Goal: Information Seeking & Learning: Learn about a topic

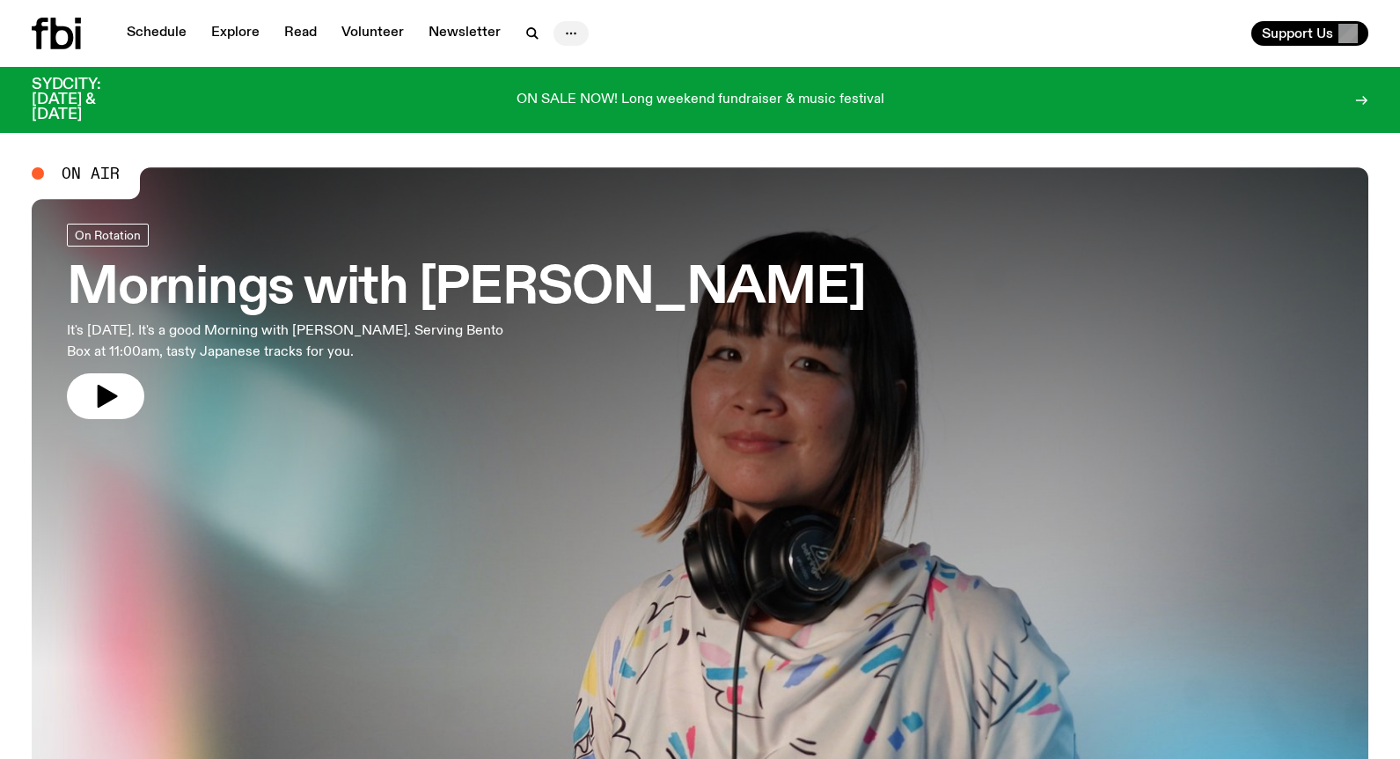
click at [564, 31] on icon "button" at bounding box center [571, 33] width 21 height 21
drag, startPoint x: 566, startPoint y: 100, endPoint x: 558, endPoint y: 114, distance: 15.4
click at [565, 101] on link "Contact" at bounding box center [571, 100] width 88 height 25
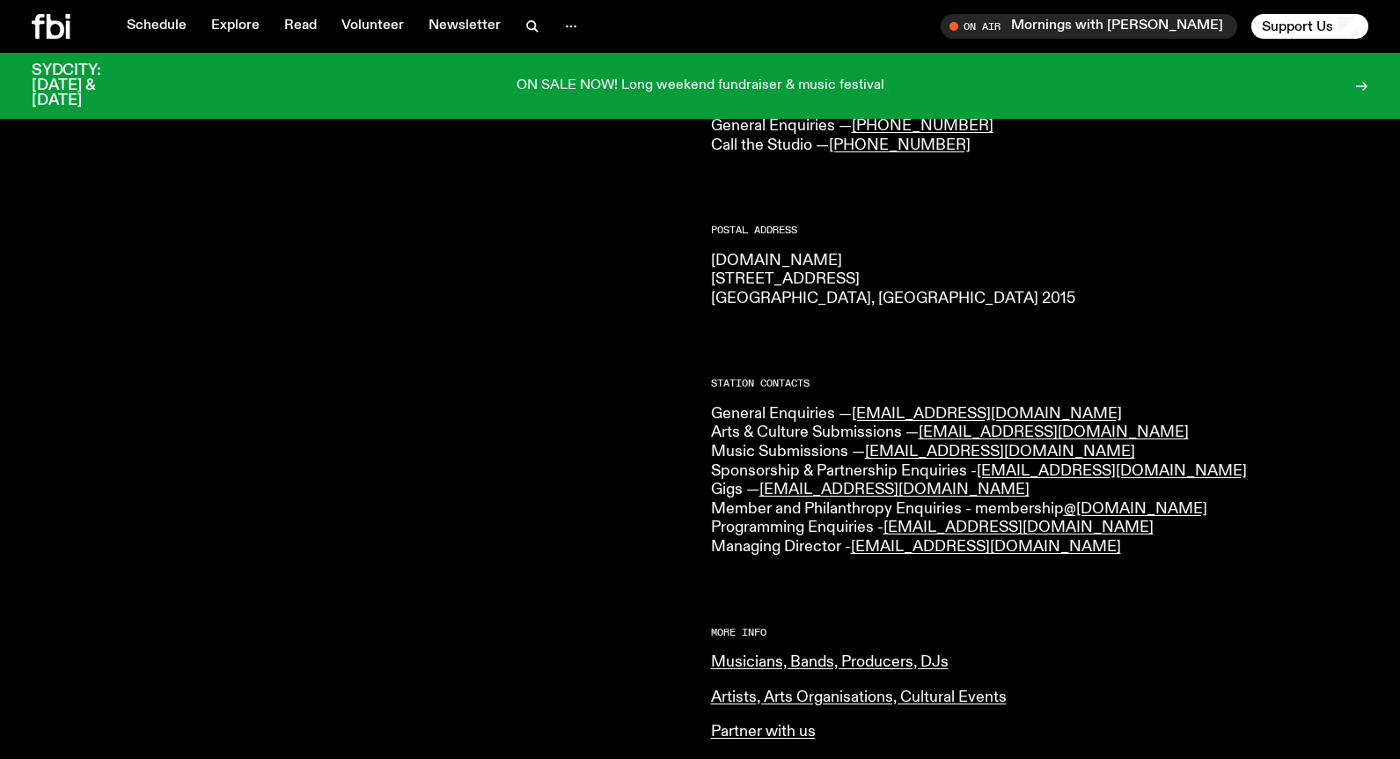
scroll to position [258, 0]
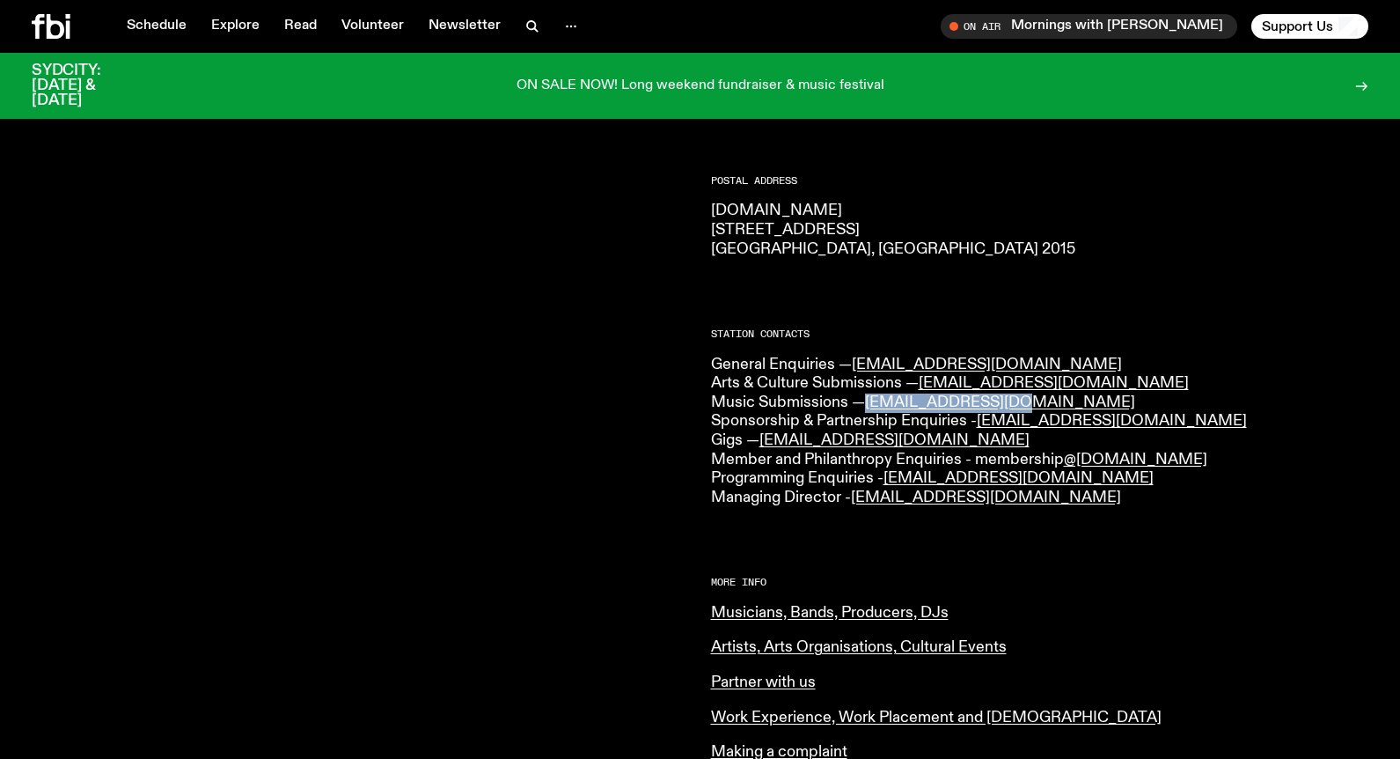
drag, startPoint x: 1033, startPoint y: 404, endPoint x: 867, endPoint y: 406, distance: 166.3
click at [867, 406] on p "General Enquiries — info@fbiradio.com Arts & Culture Submissions — culture@fbir…" at bounding box center [1040, 431] width 658 height 152
copy link "music@fbiradio.com"
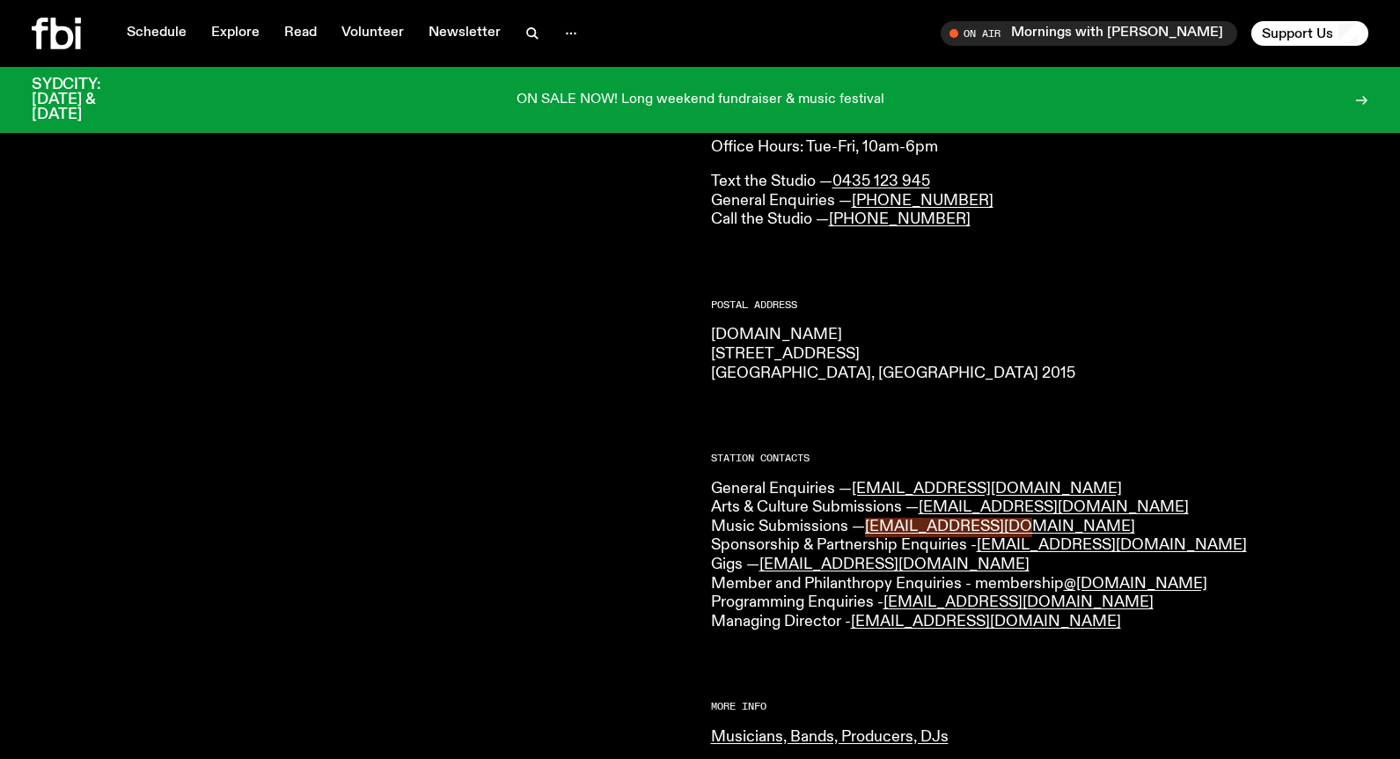
scroll to position [0, 0]
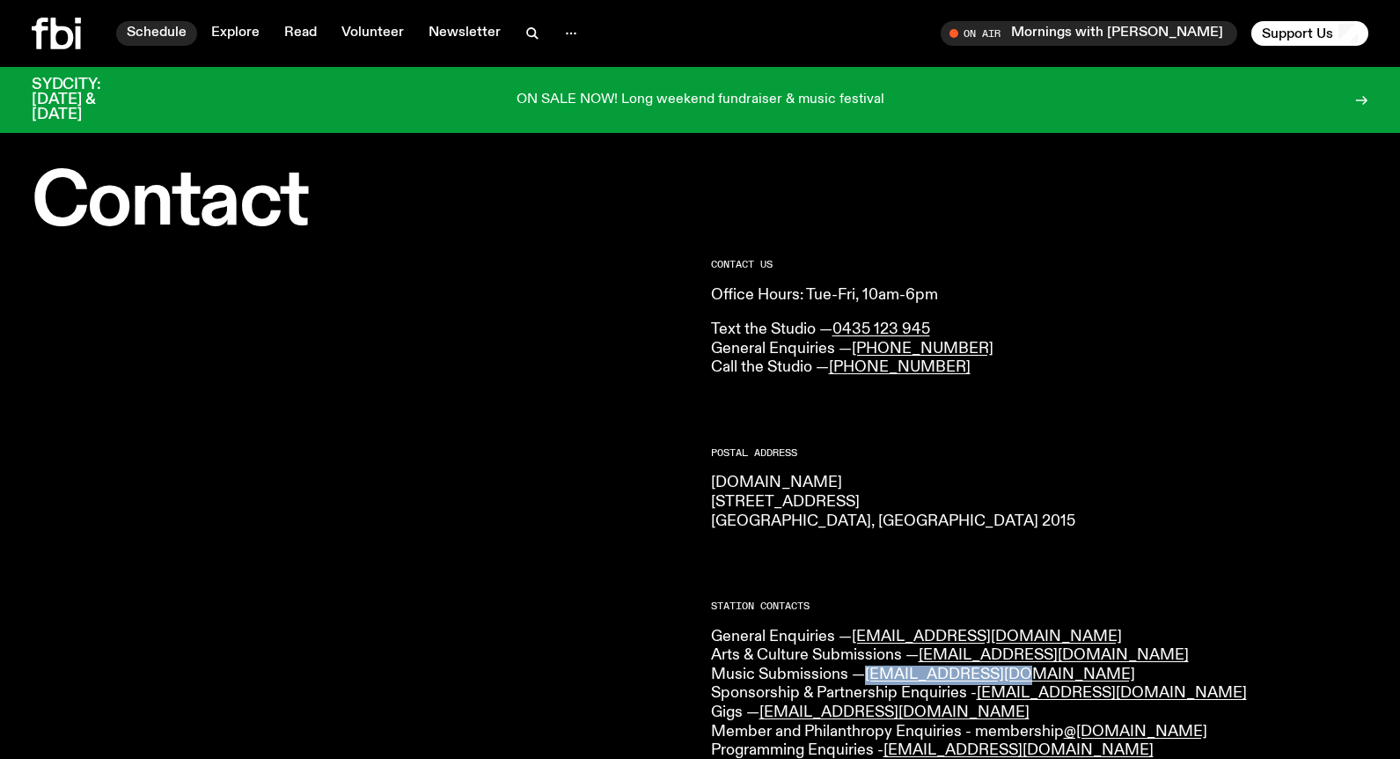
click at [146, 24] on link "Schedule" at bounding box center [156, 33] width 81 height 25
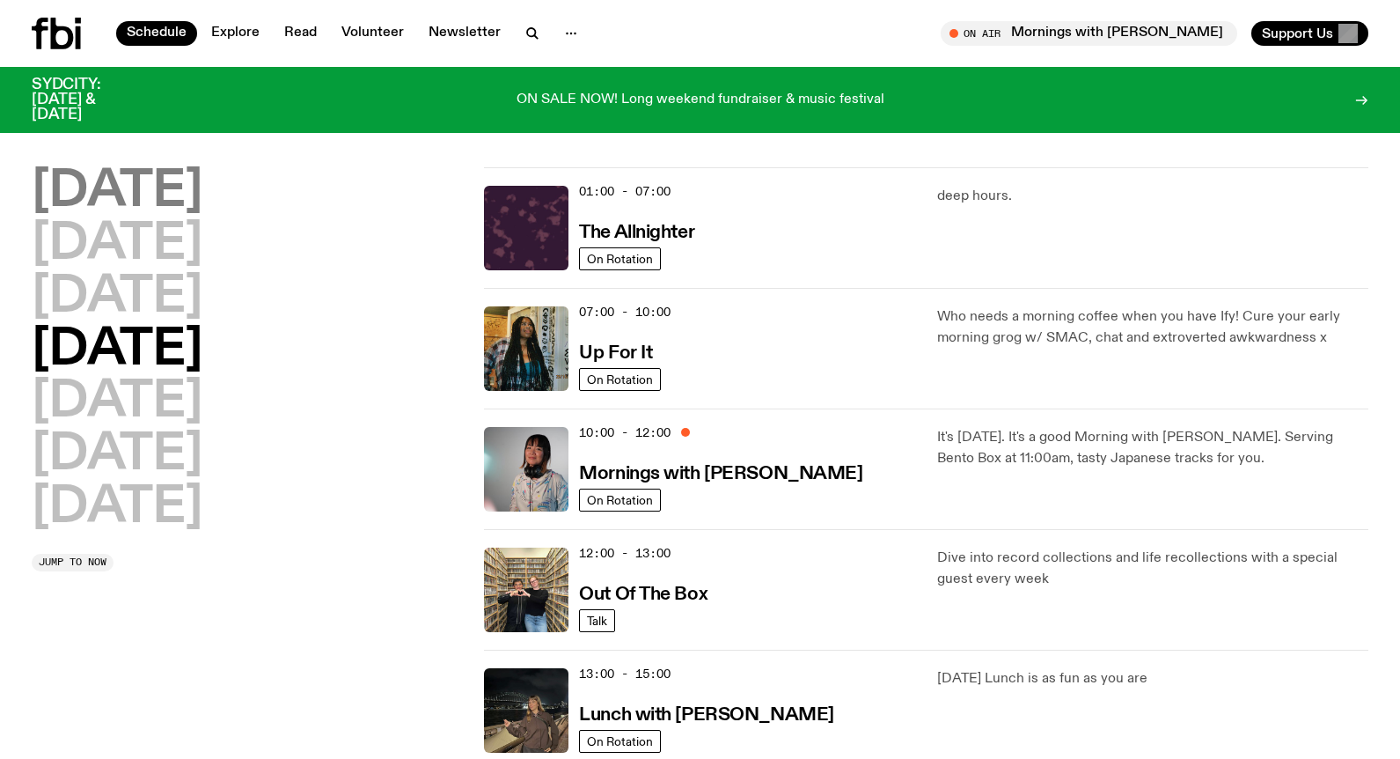
click at [119, 203] on h2 "[DATE]" at bounding box center [117, 191] width 171 height 49
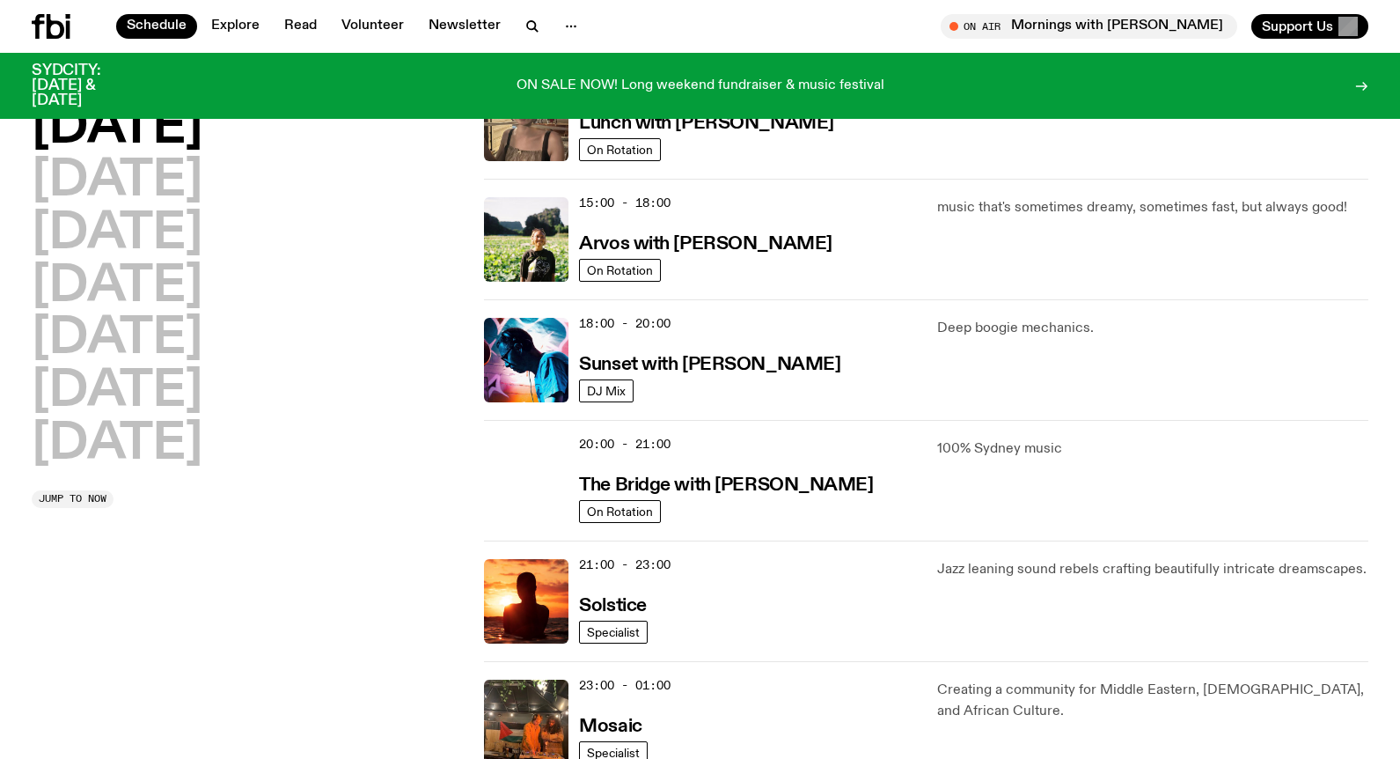
scroll to position [489, 0]
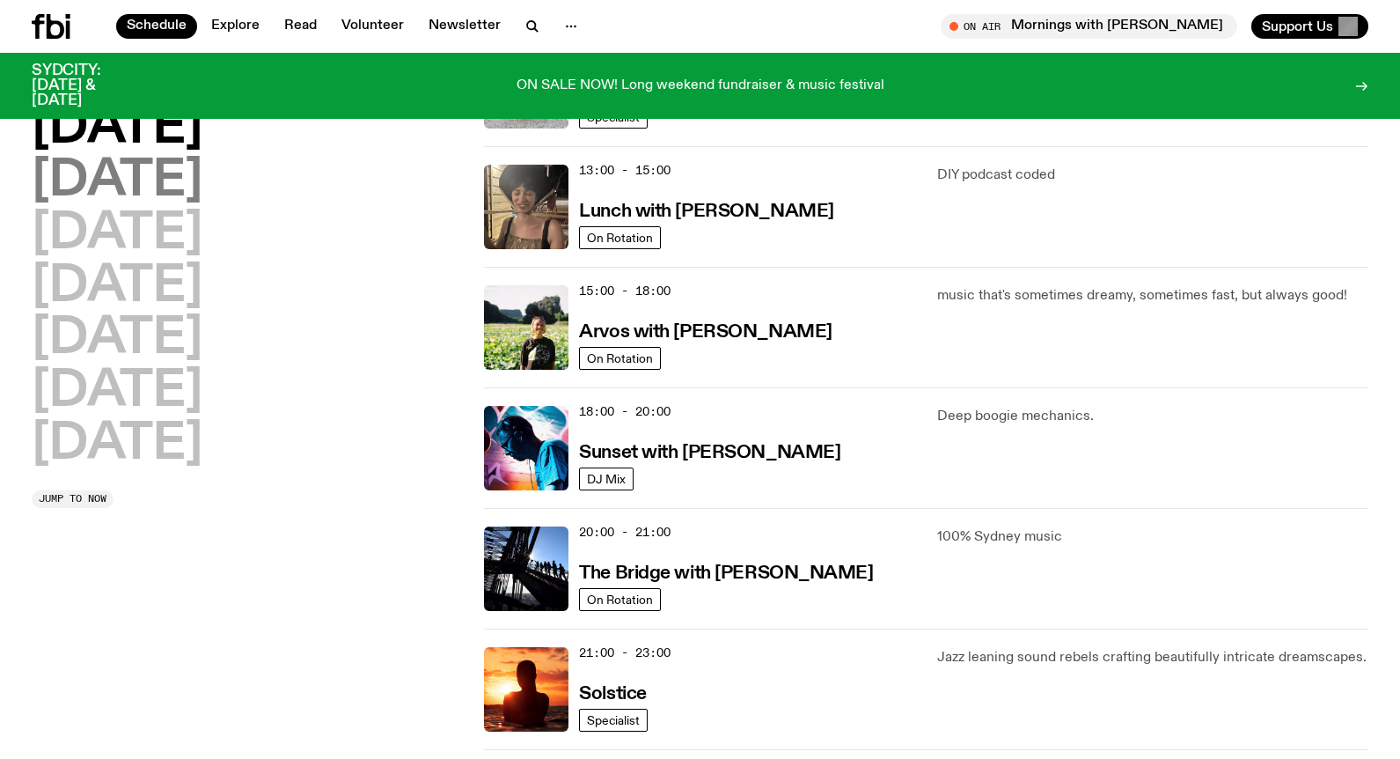
click at [164, 175] on h2 "[DATE]" at bounding box center [117, 181] width 171 height 49
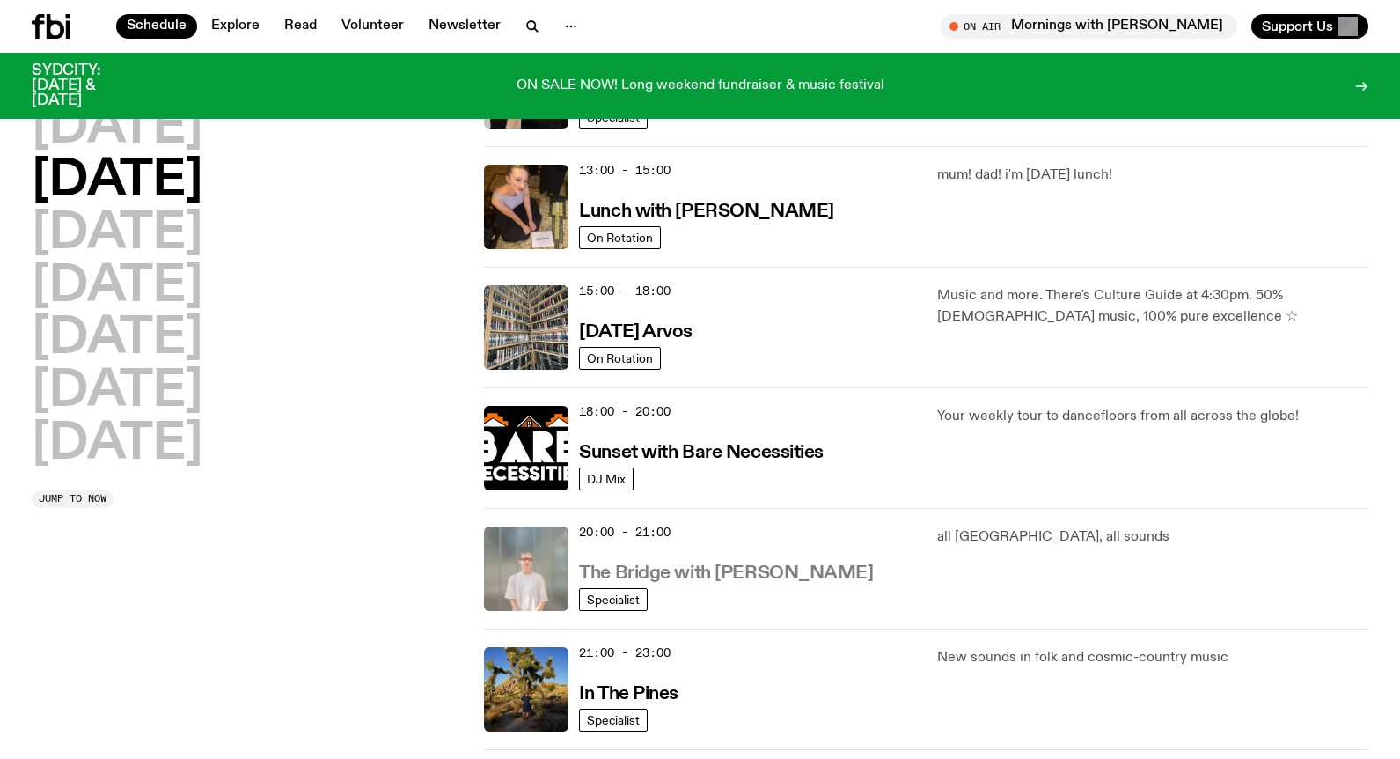
click at [766, 570] on h3 "The Bridge with Mara Schwerdtfeger" at bounding box center [726, 573] width 294 height 18
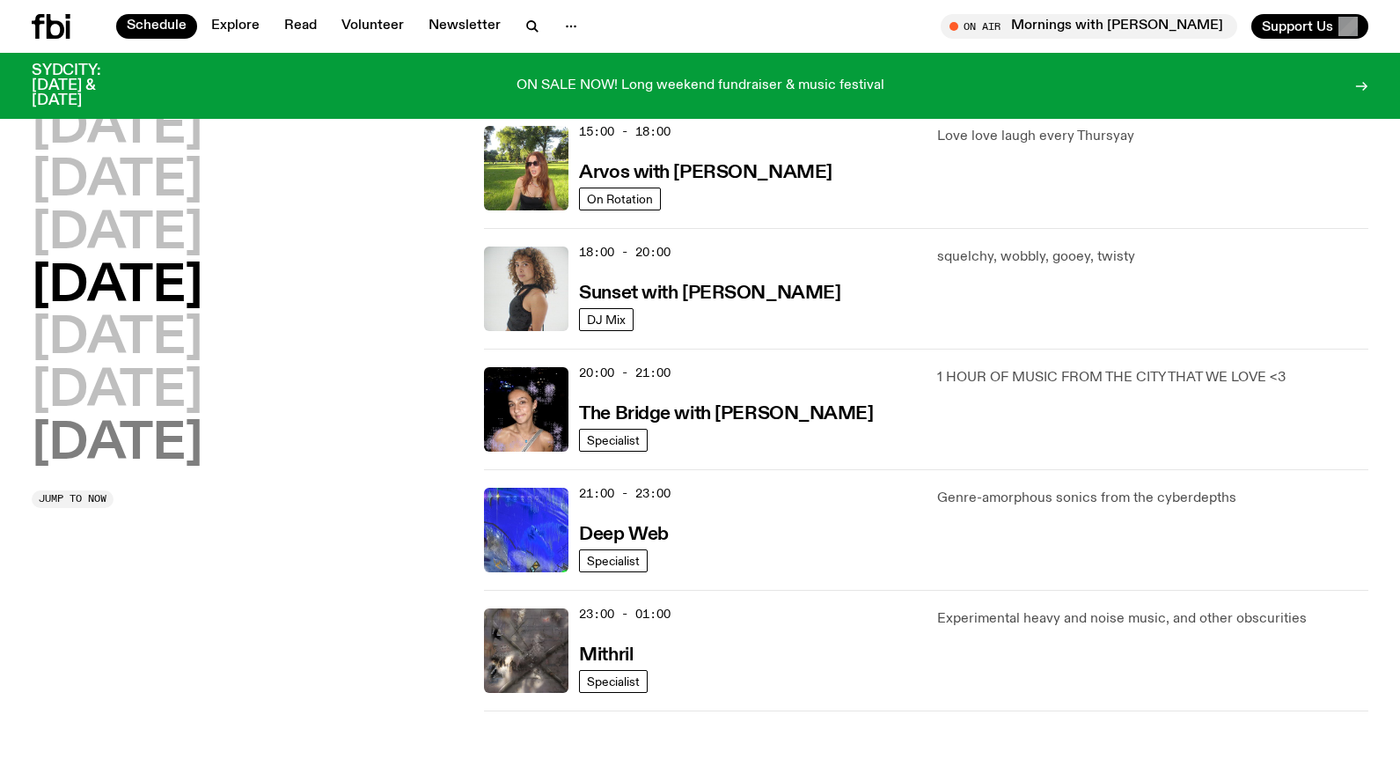
scroll to position [563, 0]
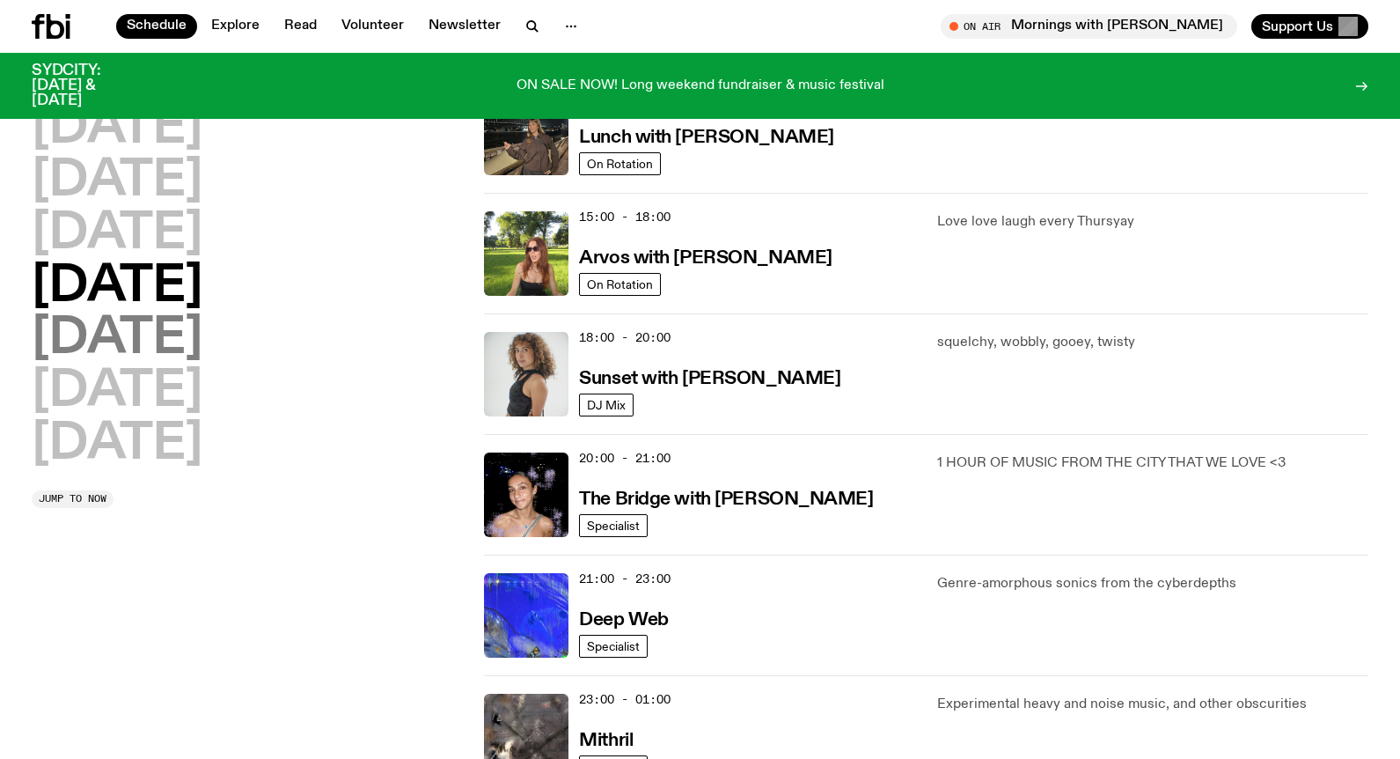
click at [67, 327] on h2 "[DATE]" at bounding box center [117, 338] width 171 height 49
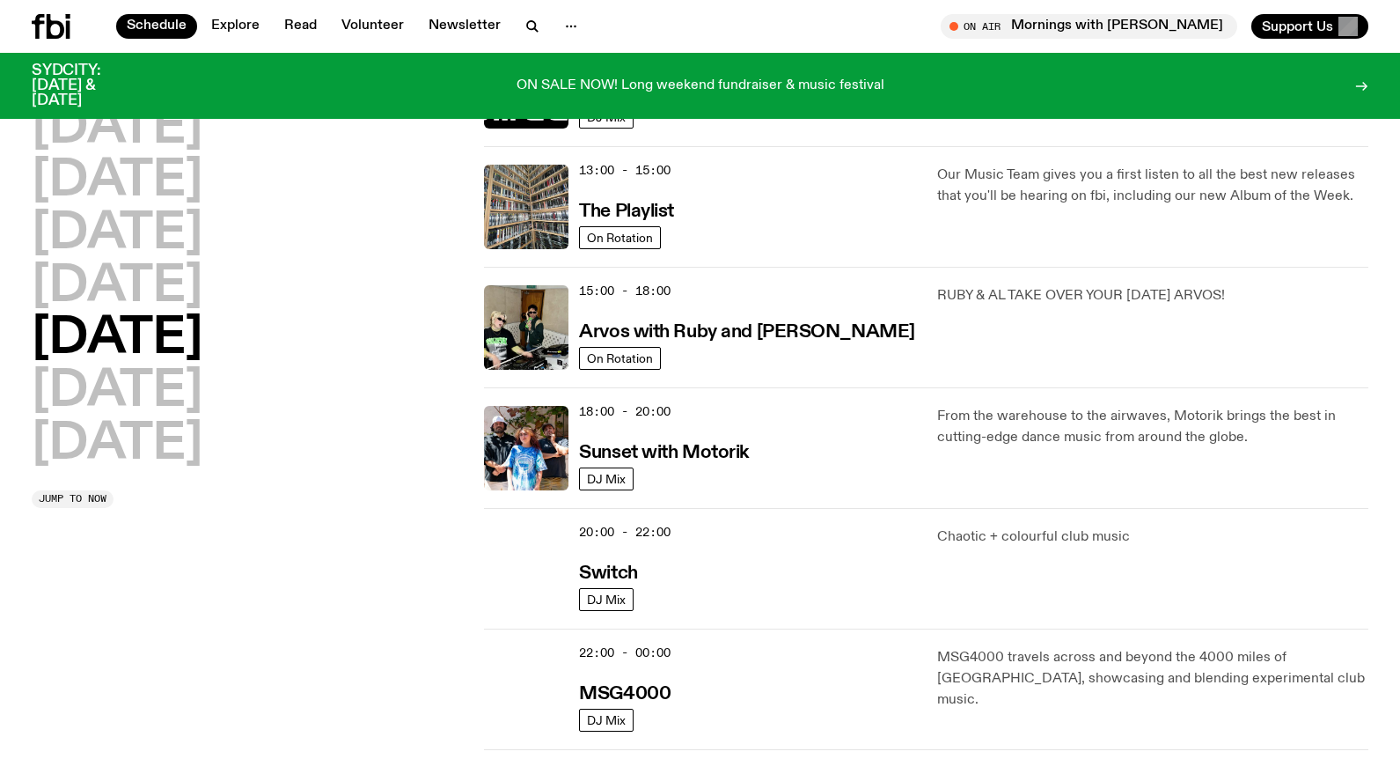
scroll to position [225, 0]
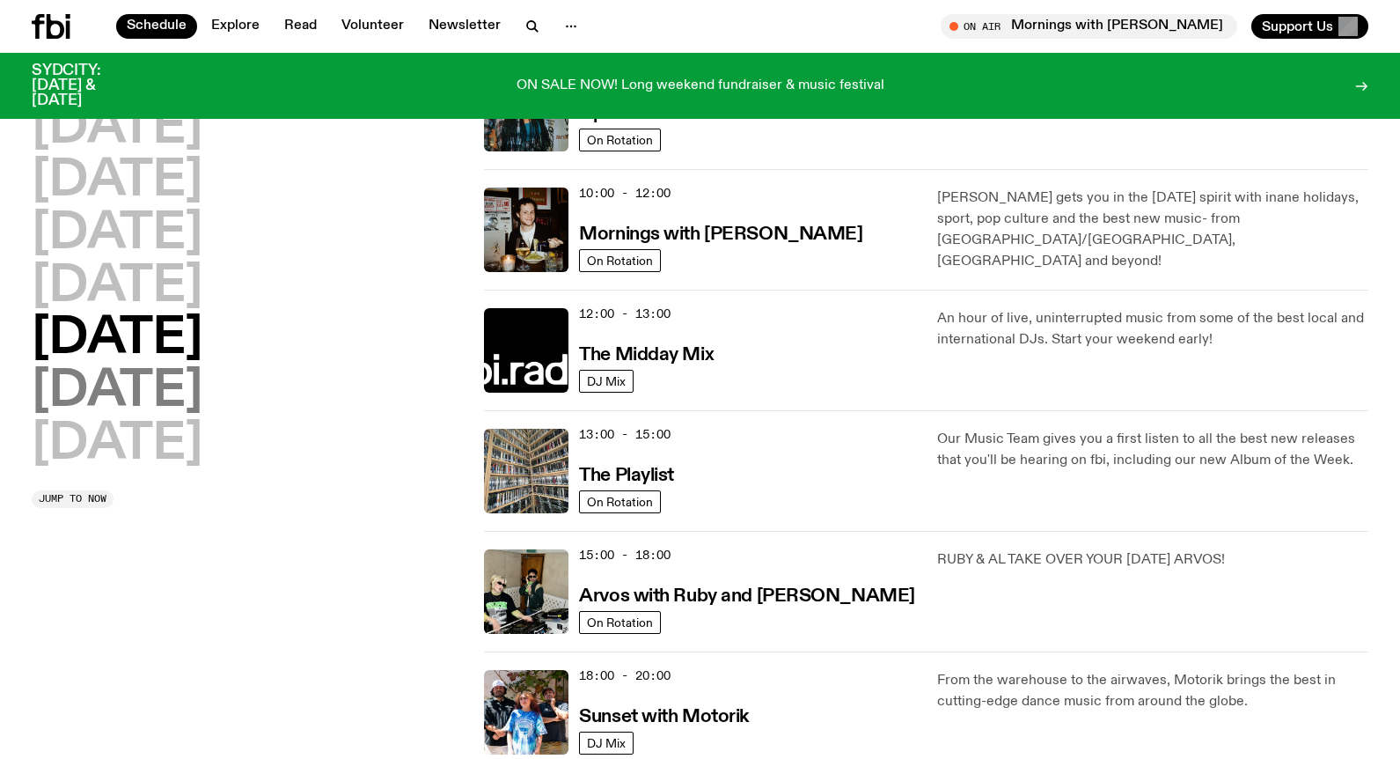
click at [183, 385] on h2 "[DATE]" at bounding box center [117, 391] width 171 height 49
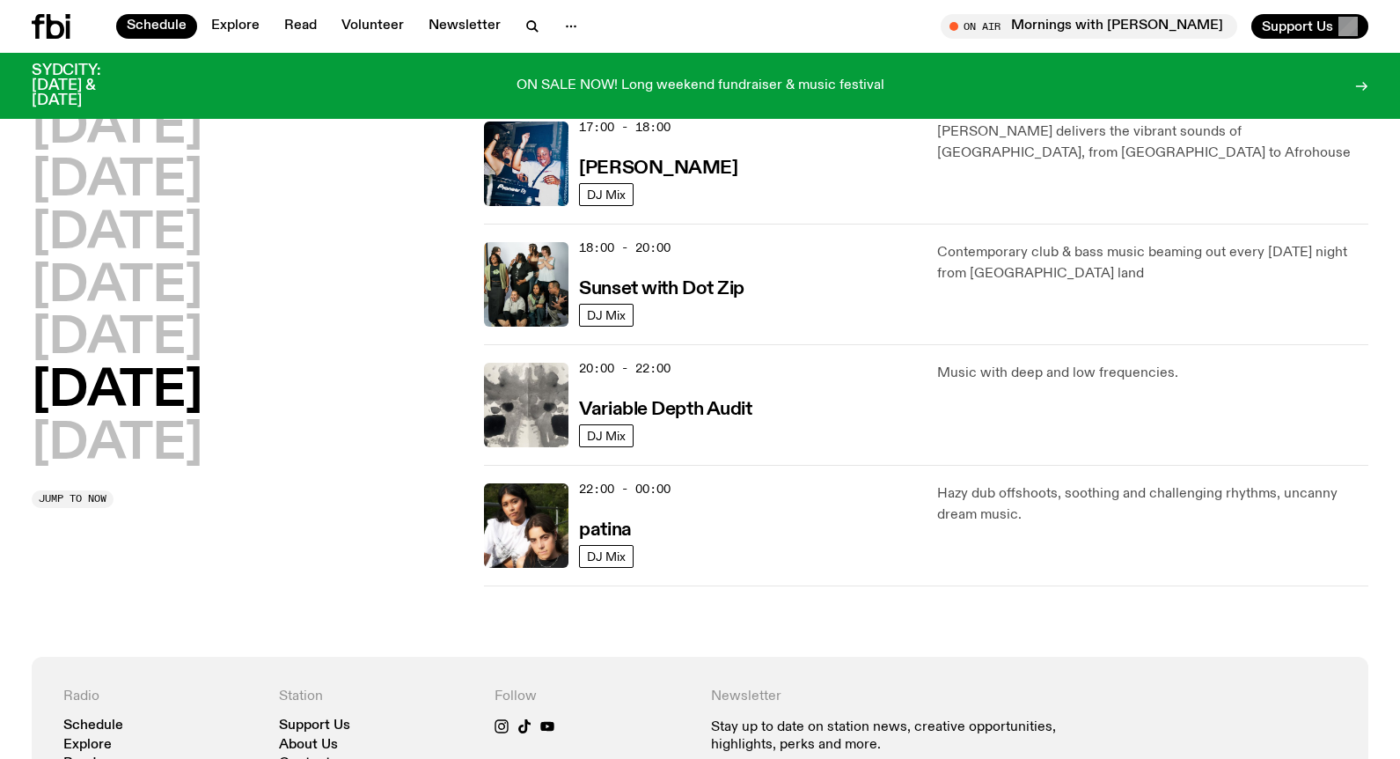
scroll to position [1105, 0]
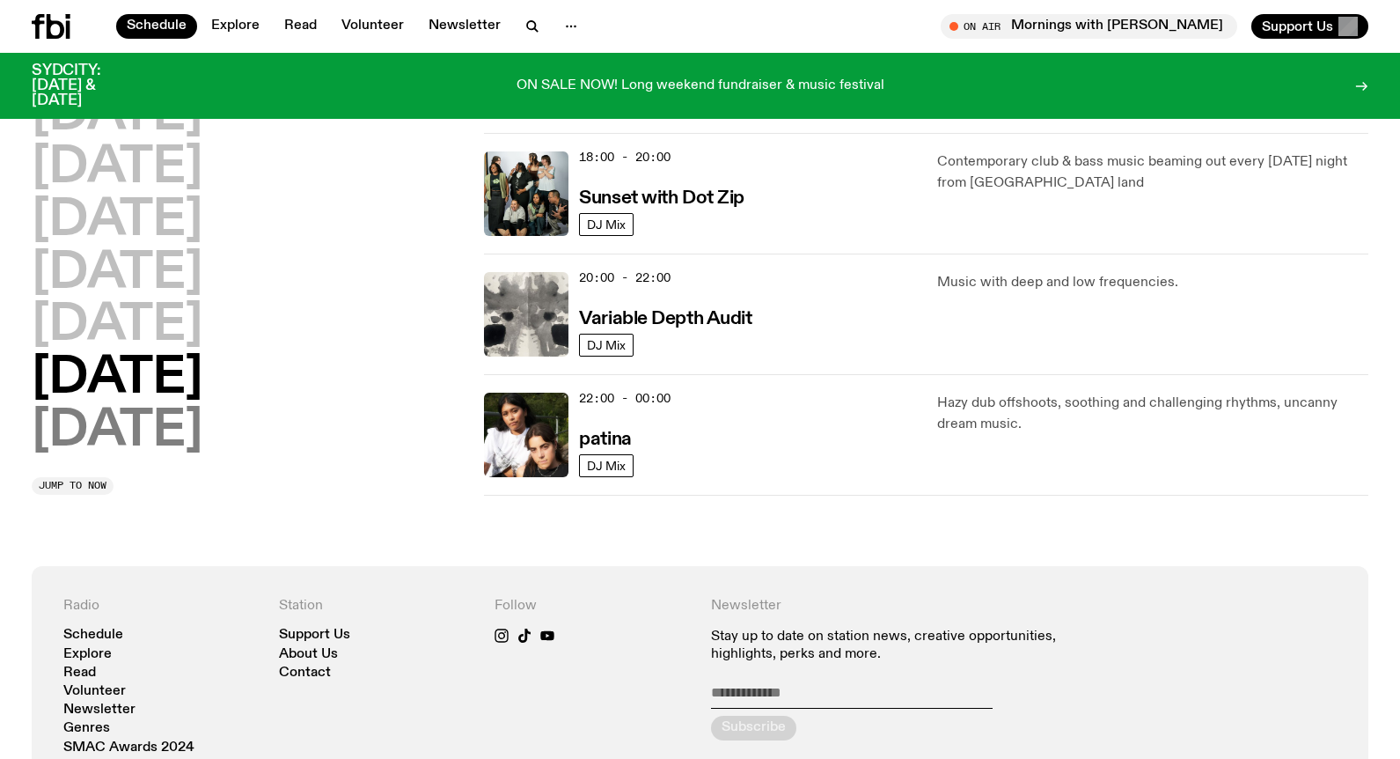
click at [172, 426] on h2 "[DATE]" at bounding box center [117, 431] width 171 height 49
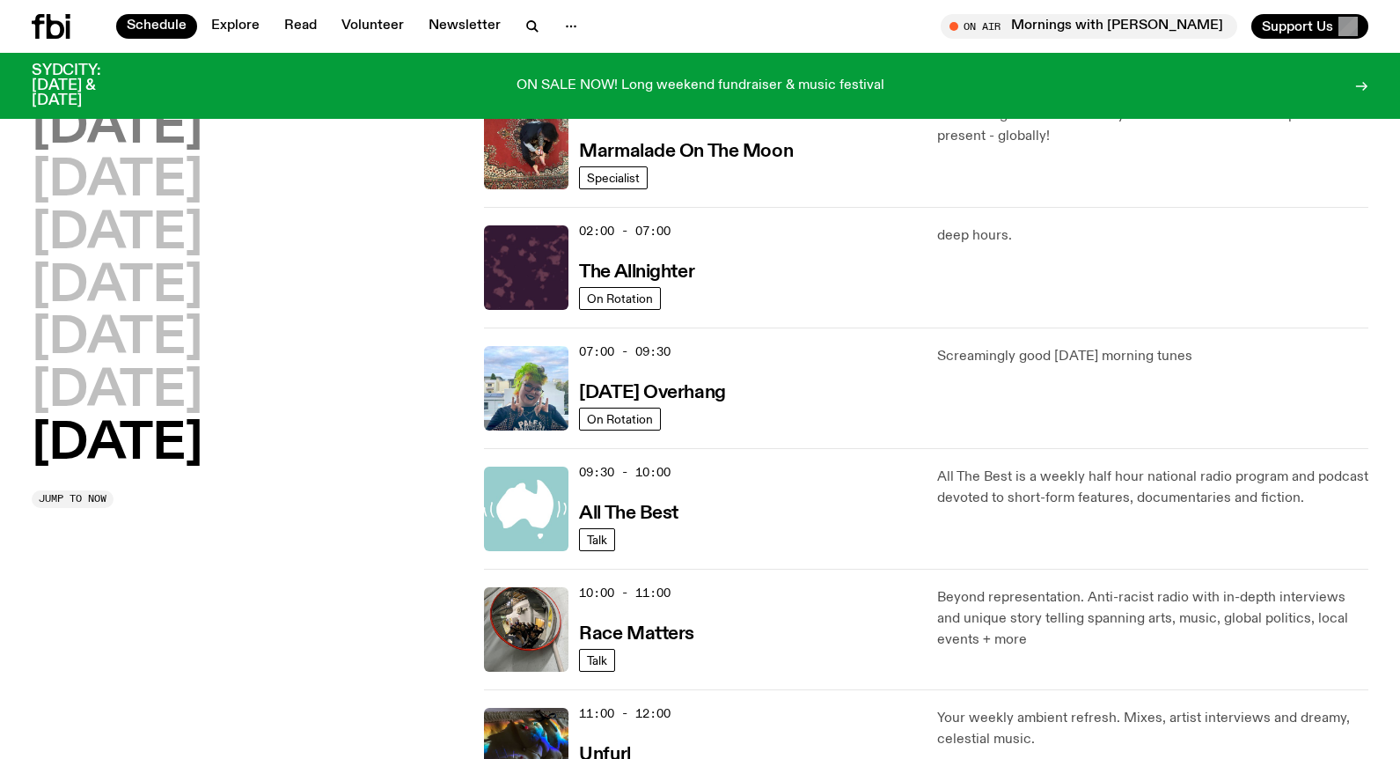
scroll to position [0, 0]
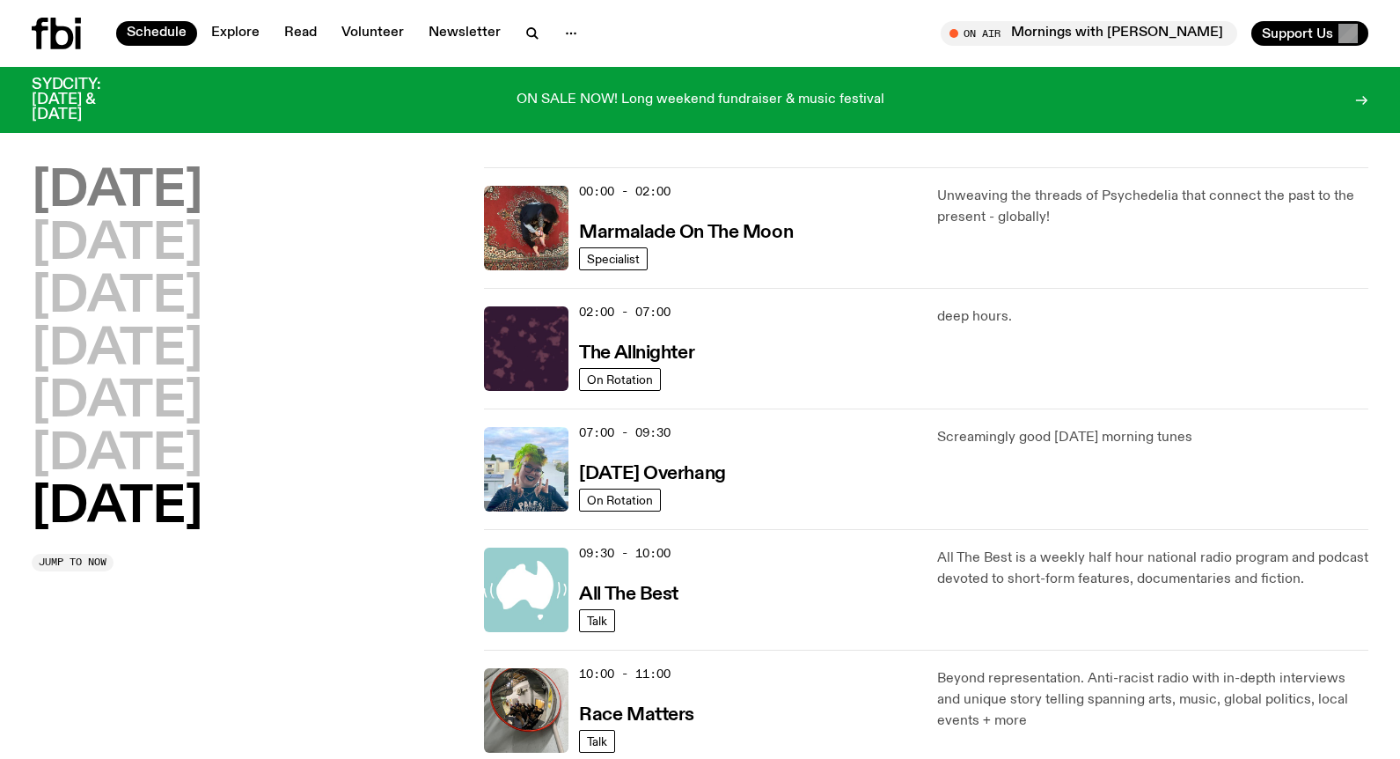
click at [105, 173] on h2 "[DATE]" at bounding box center [117, 191] width 171 height 49
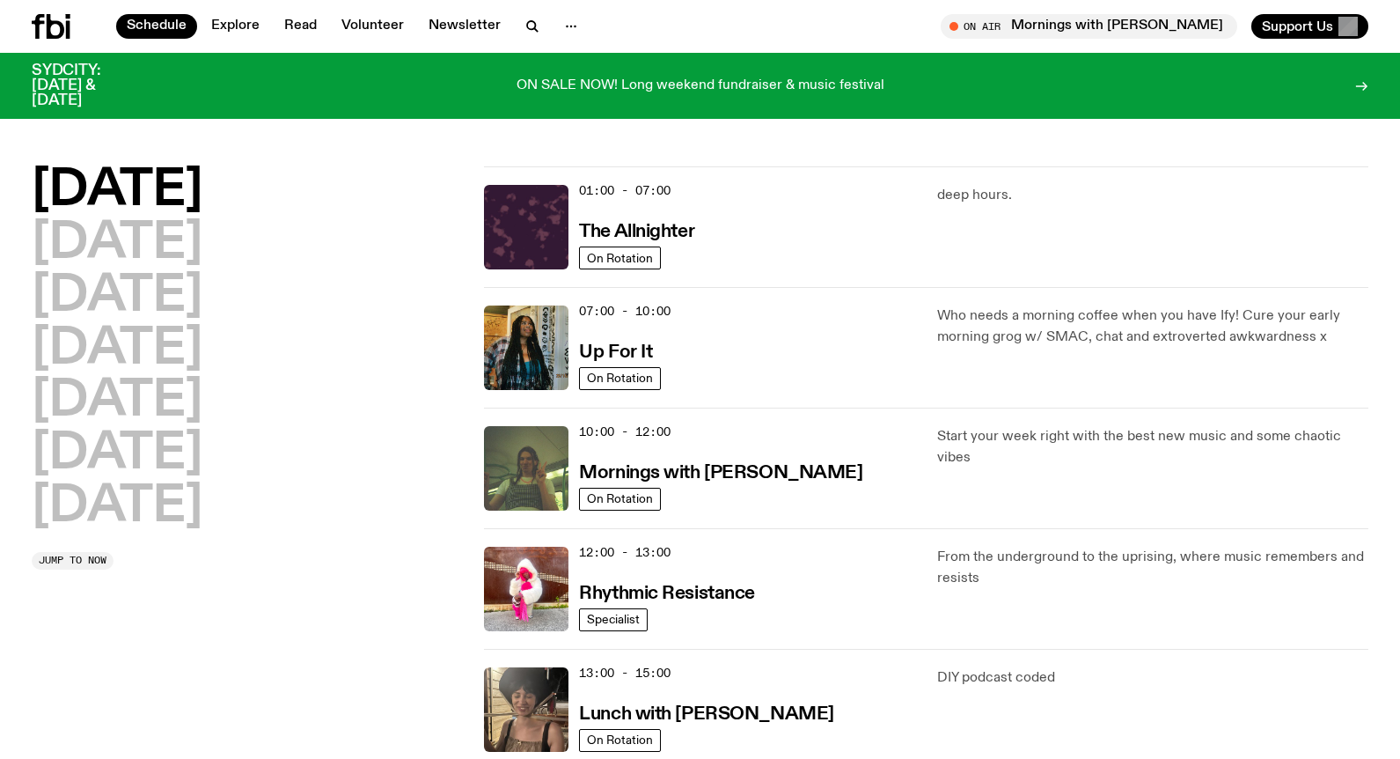
scroll to position [49, 0]
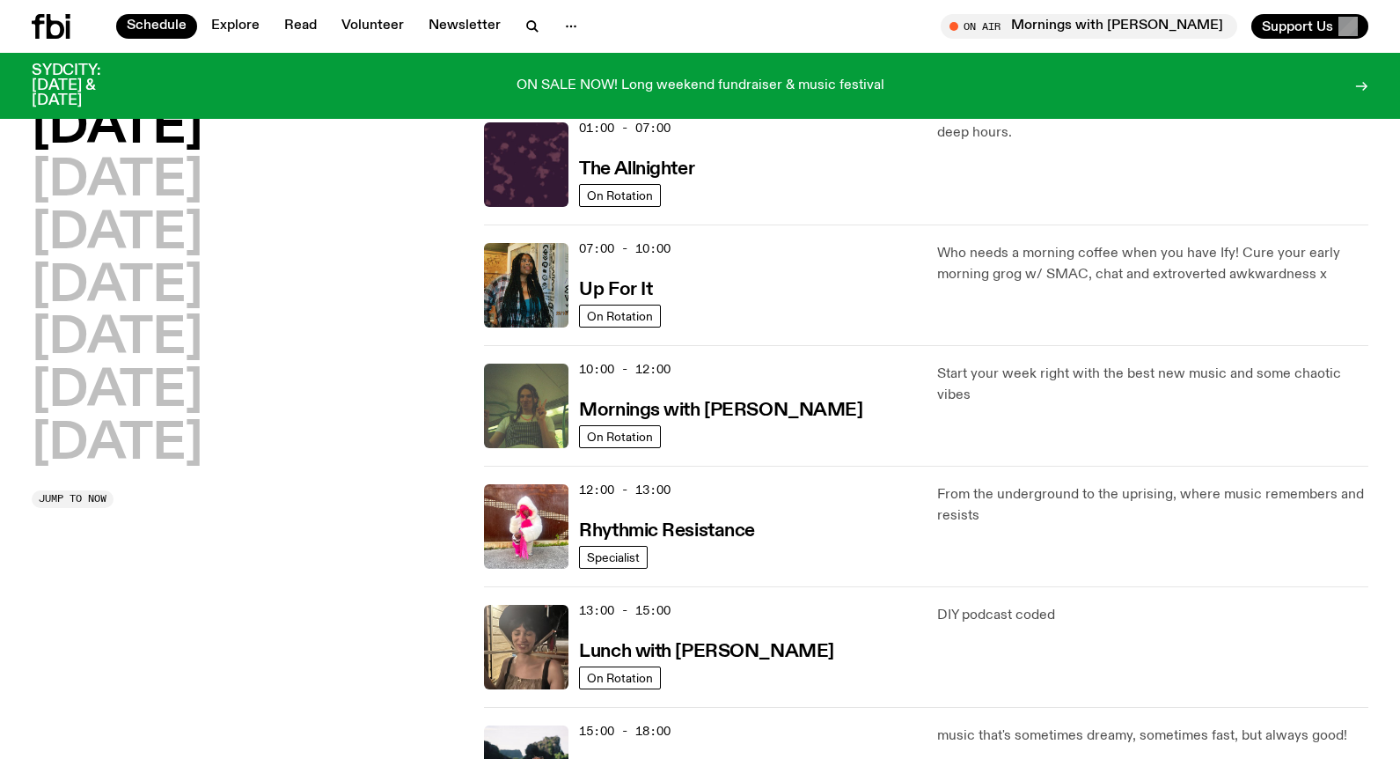
click at [558, 12] on div "Schedule Explore Read Volunteer Newsletter On Air Mornings with Kana Frazer Tun…" at bounding box center [700, 26] width 1400 height 53
click at [564, 24] on icon "button" at bounding box center [571, 26] width 21 height 21
click at [562, 87] on link "Contact" at bounding box center [571, 93] width 88 height 25
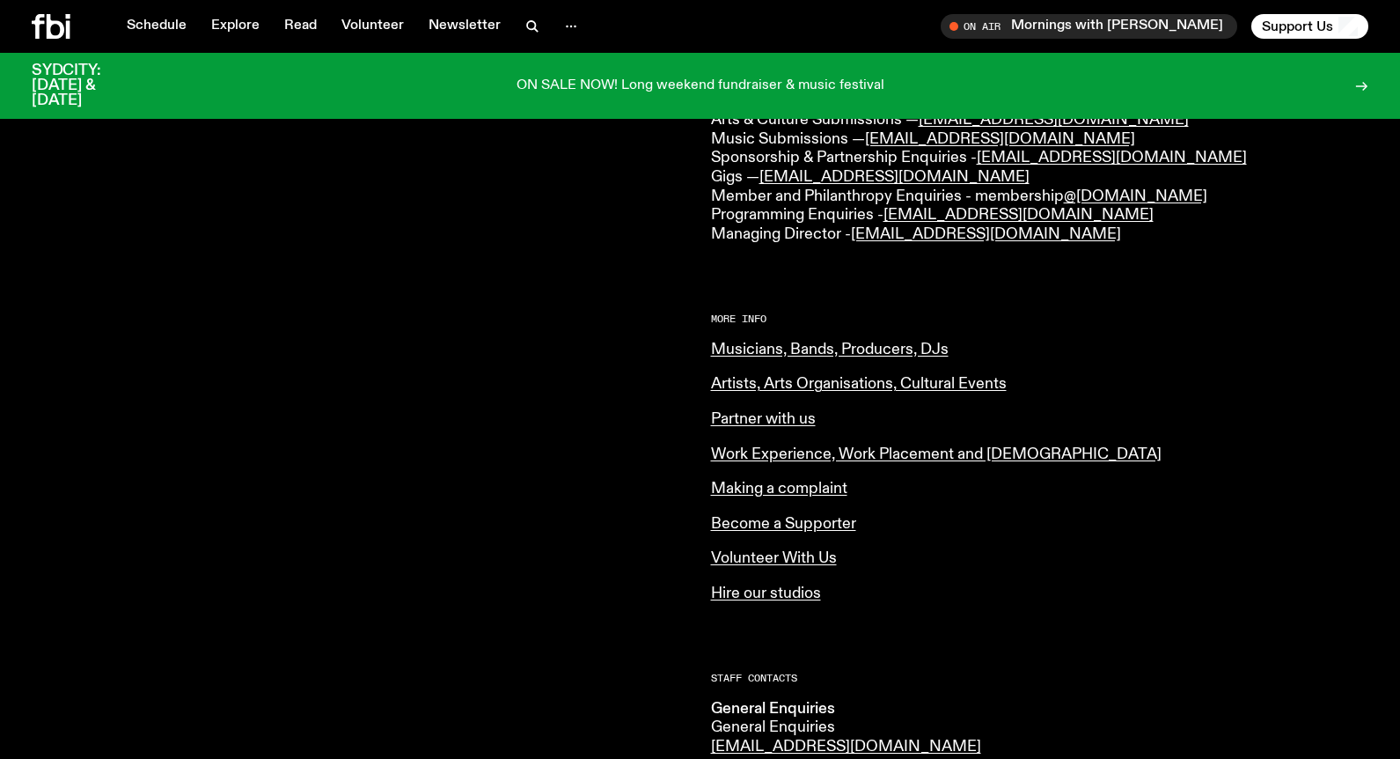
scroll to position [518, 0]
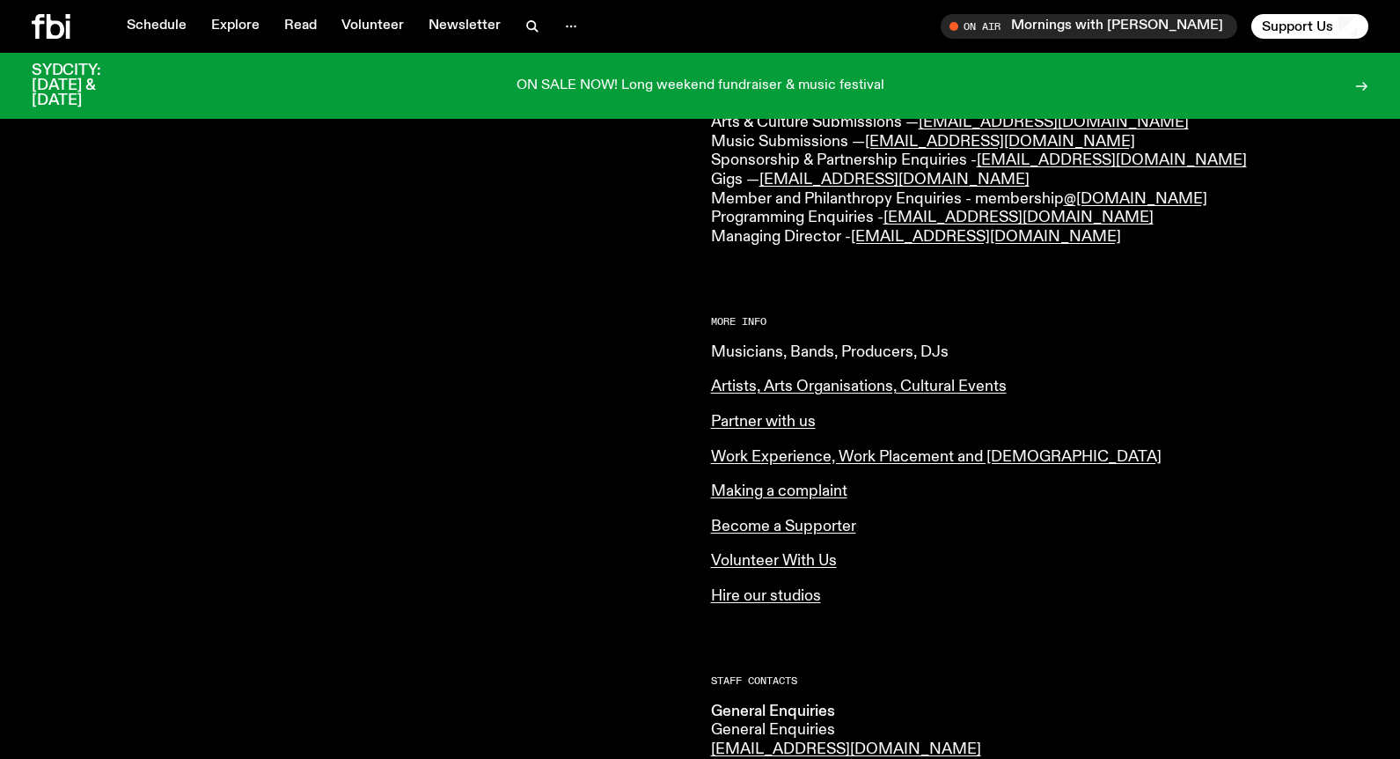
click at [722, 349] on link "Musicians, Bands, Producers, DJs" at bounding box center [830, 352] width 238 height 16
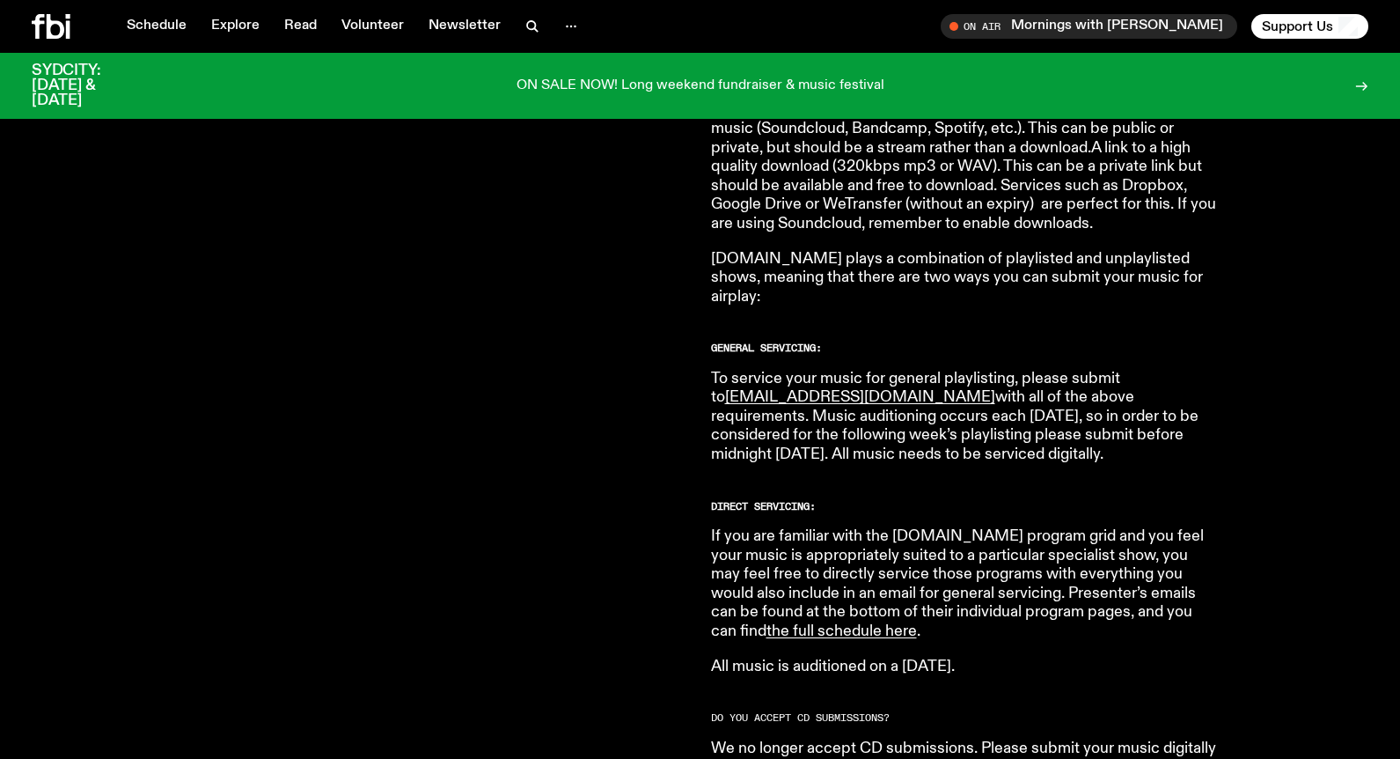
scroll to position [868, 0]
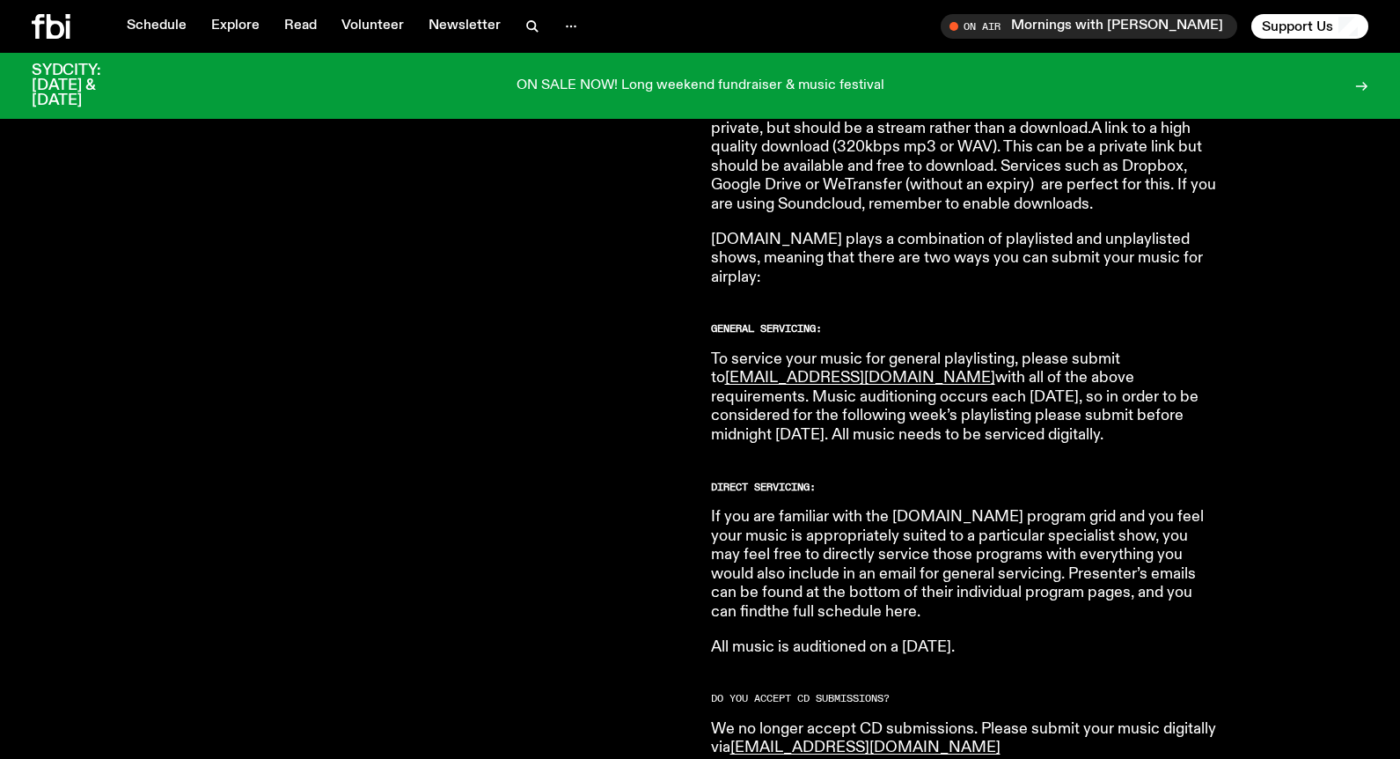
click at [766, 604] on link "the full schedule here" at bounding box center [841, 612] width 150 height 16
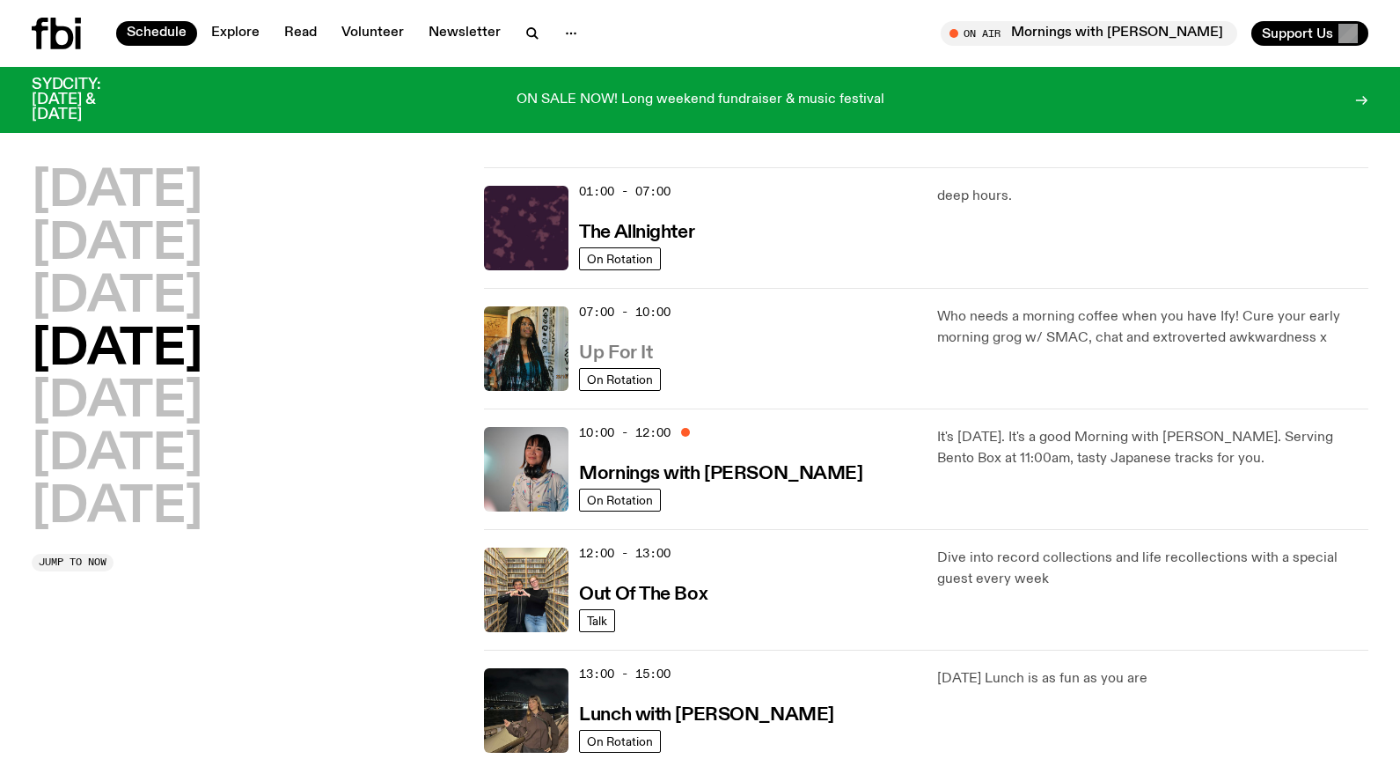
click at [631, 355] on h3 "Up For It" at bounding box center [615, 353] width 73 height 18
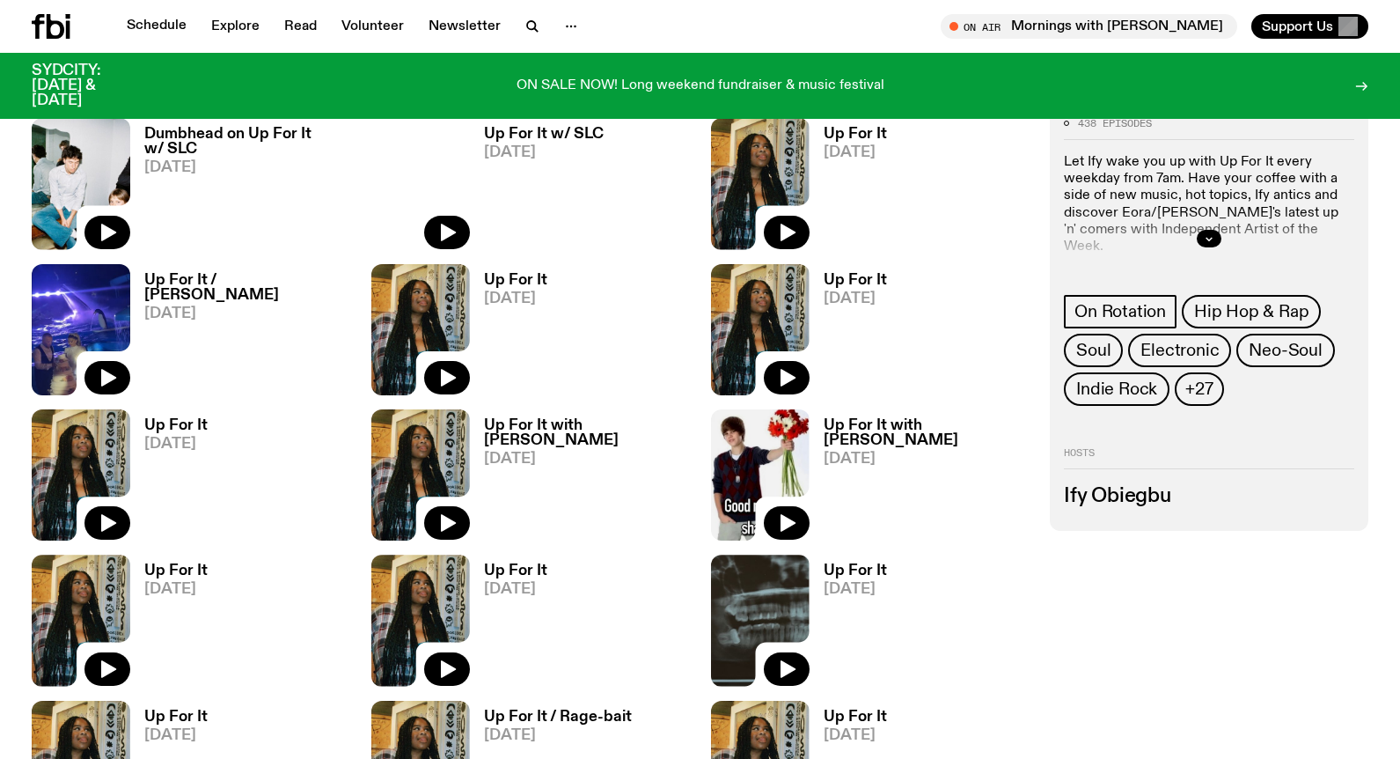
scroll to position [766, 0]
